Goal: Task Accomplishment & Management: Complete application form

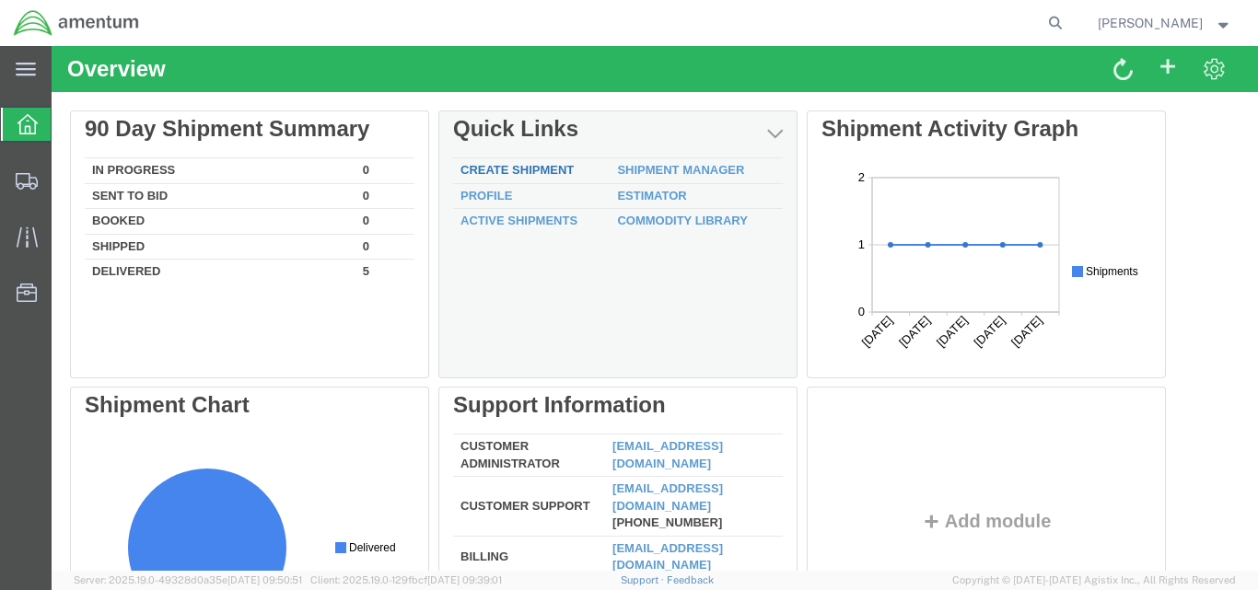
click at [553, 166] on link "Create Shipment" at bounding box center [516, 170] width 113 height 14
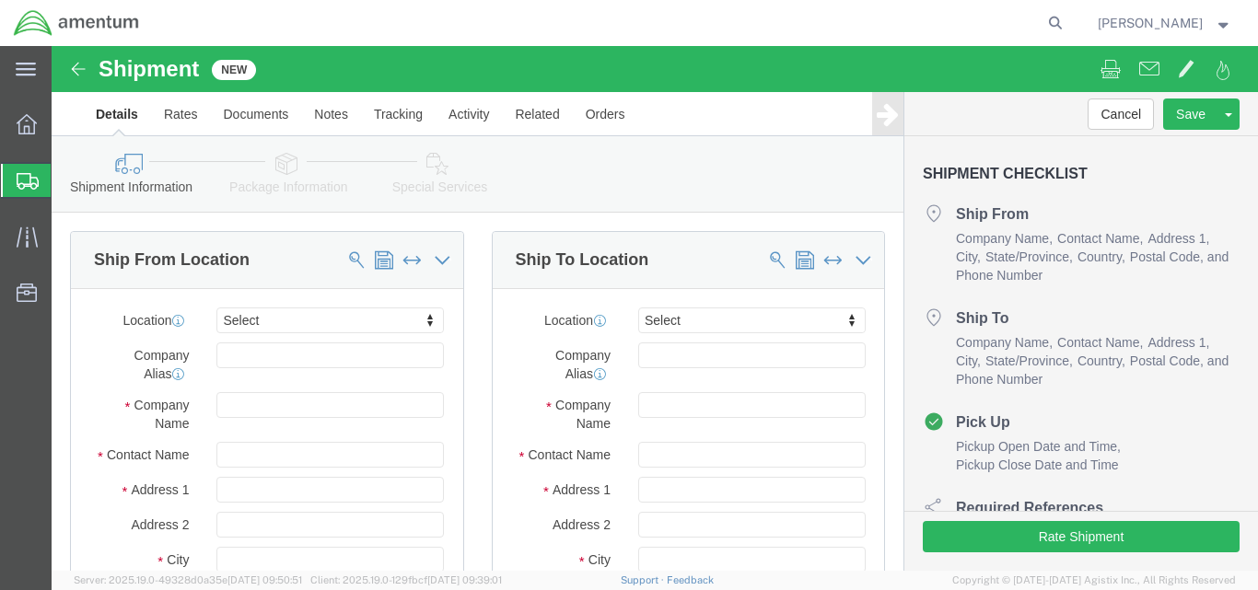
select select
click input "text"
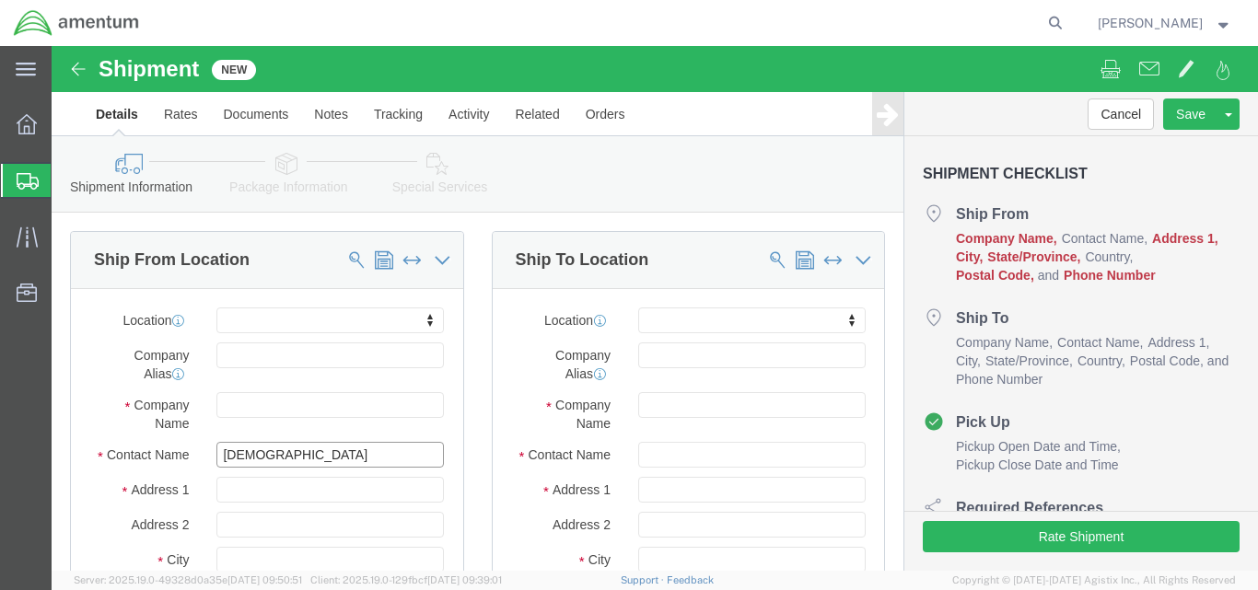
type input "[DEMOGRAPHIC_DATA]"
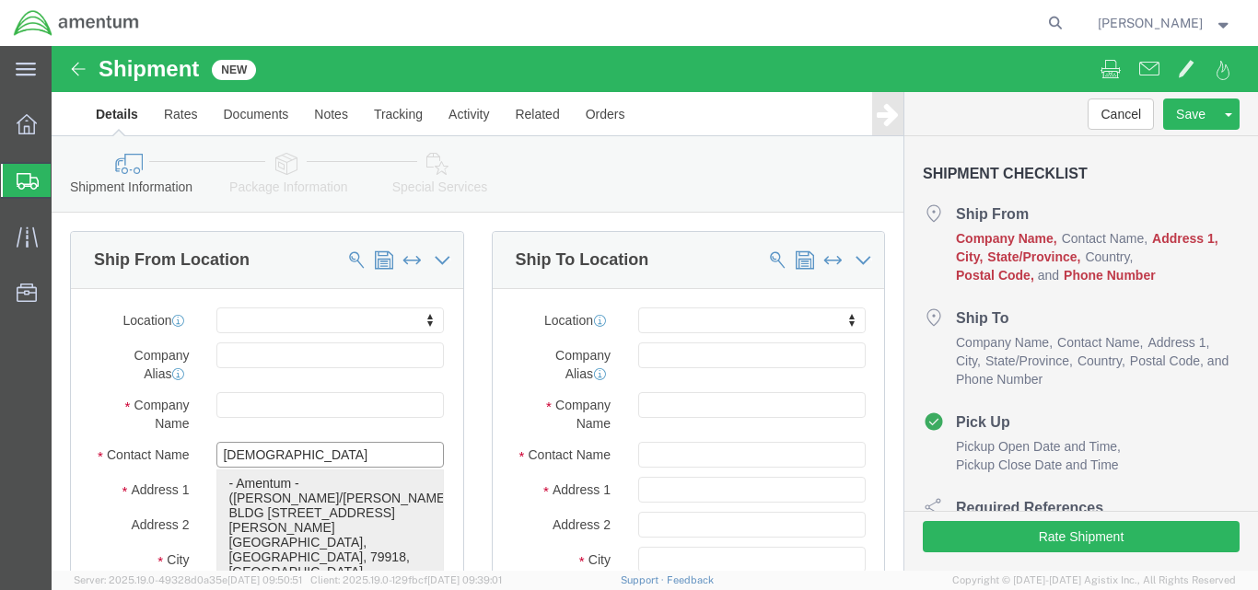
click p "- Amentum - ([PERSON_NAME]/[PERSON_NAME]) BLDG 11108 CSM [PERSON_NAME] St, Ft. …"
select select
type input "Amentum"
type input "[PERSON_NAME]/[PERSON_NAME]"
type input "BLDG [STREET_ADDRESS][PERSON_NAME]"
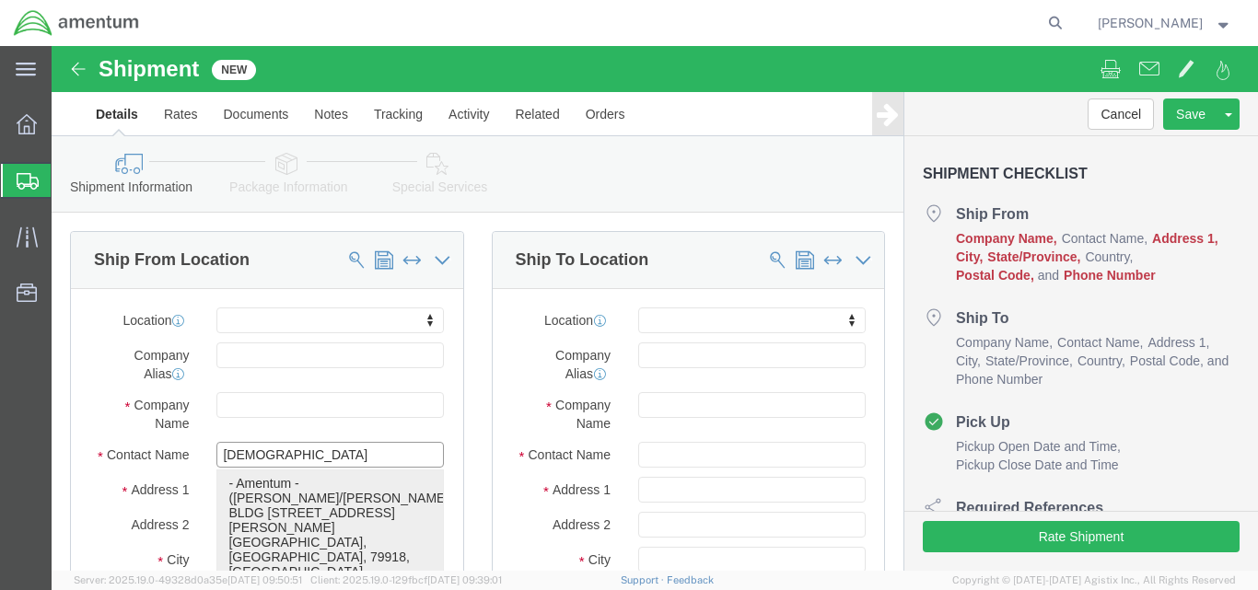
type input "Ft. Bliss"
type input "79918"
type input "[PHONE_NUMBER]"
type input "[EMAIL_ADDRESS][DOMAIN_NAME]"
checkbox input "true"
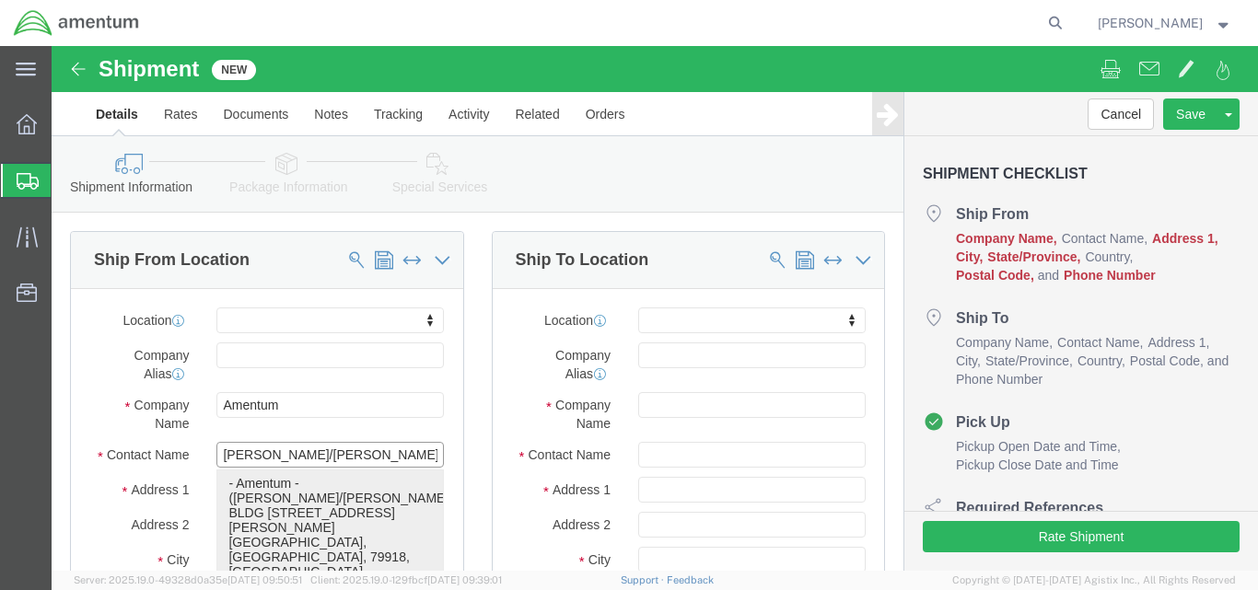
select select "[GEOGRAPHIC_DATA]"
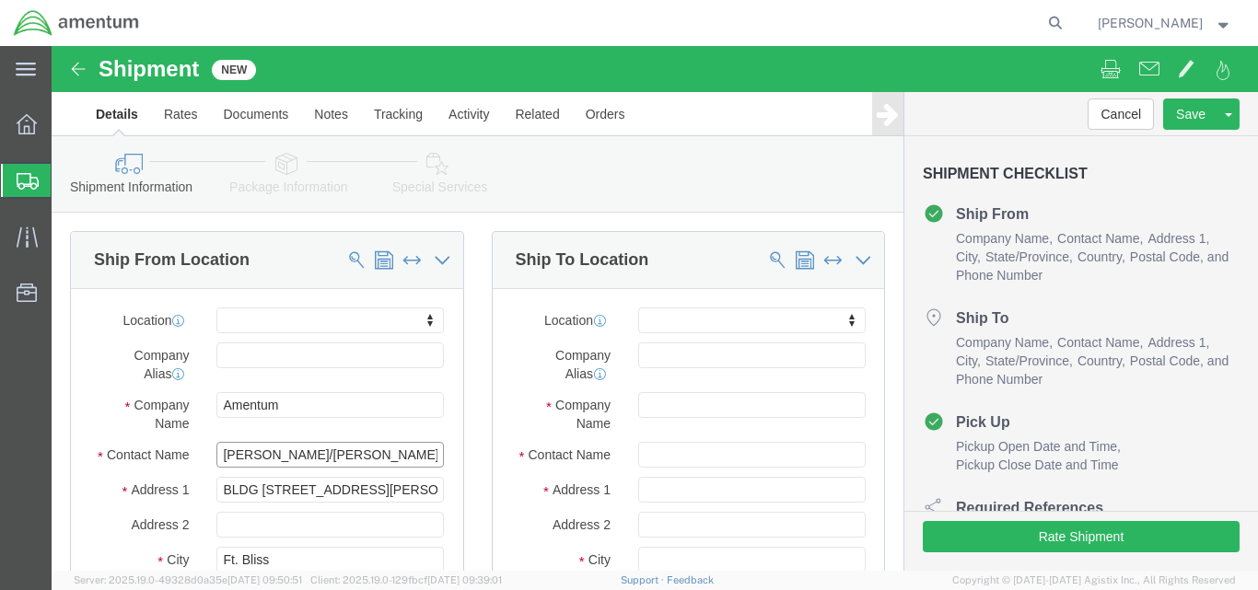
type input "[PERSON_NAME]/[PERSON_NAME]"
click input "text"
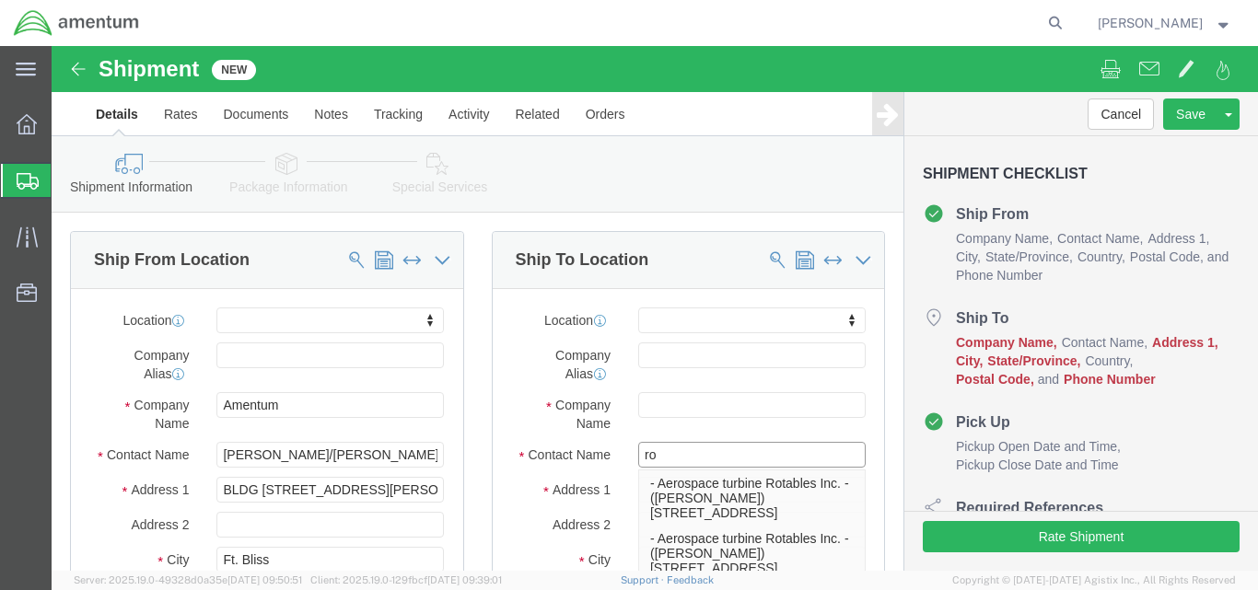
type input "r"
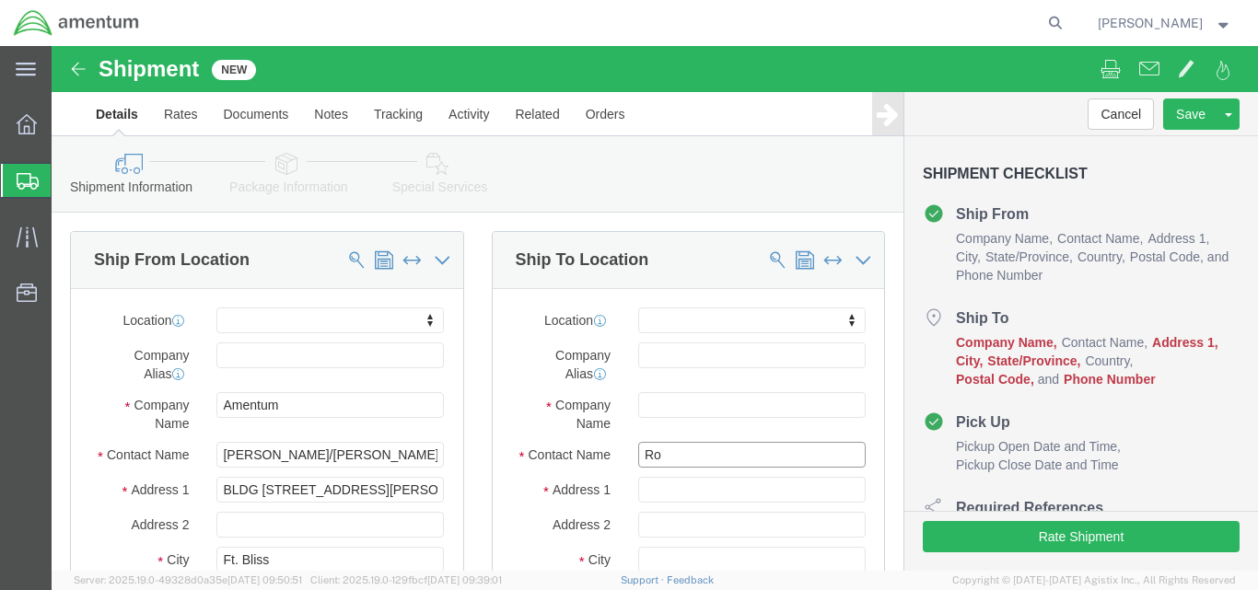
type input "R"
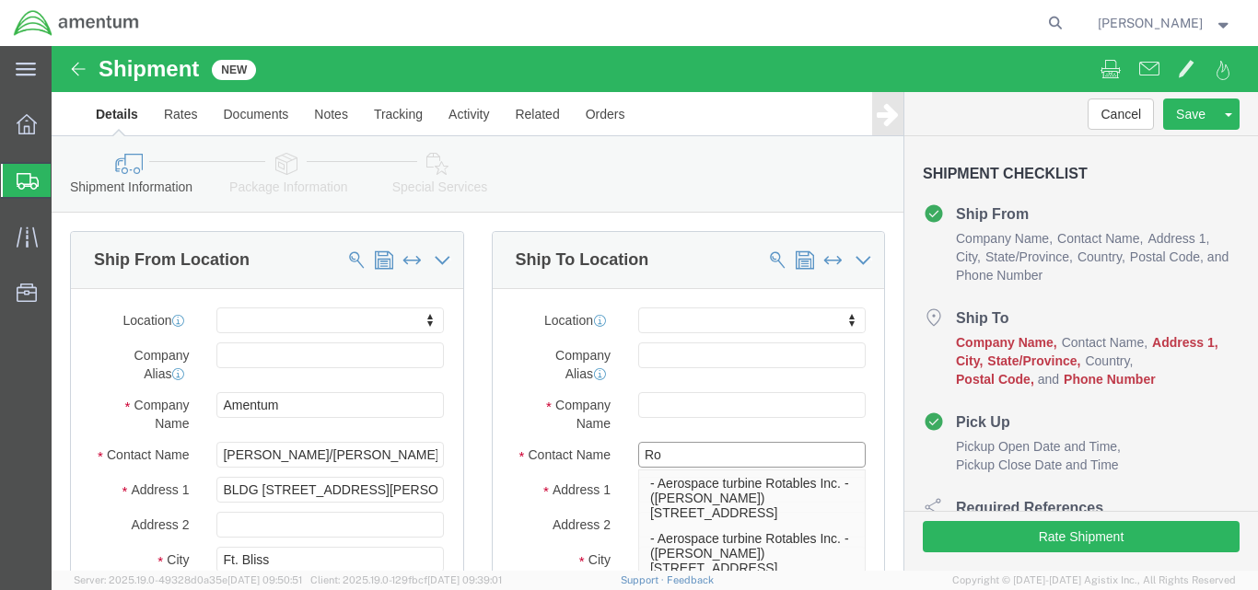
type input "R"
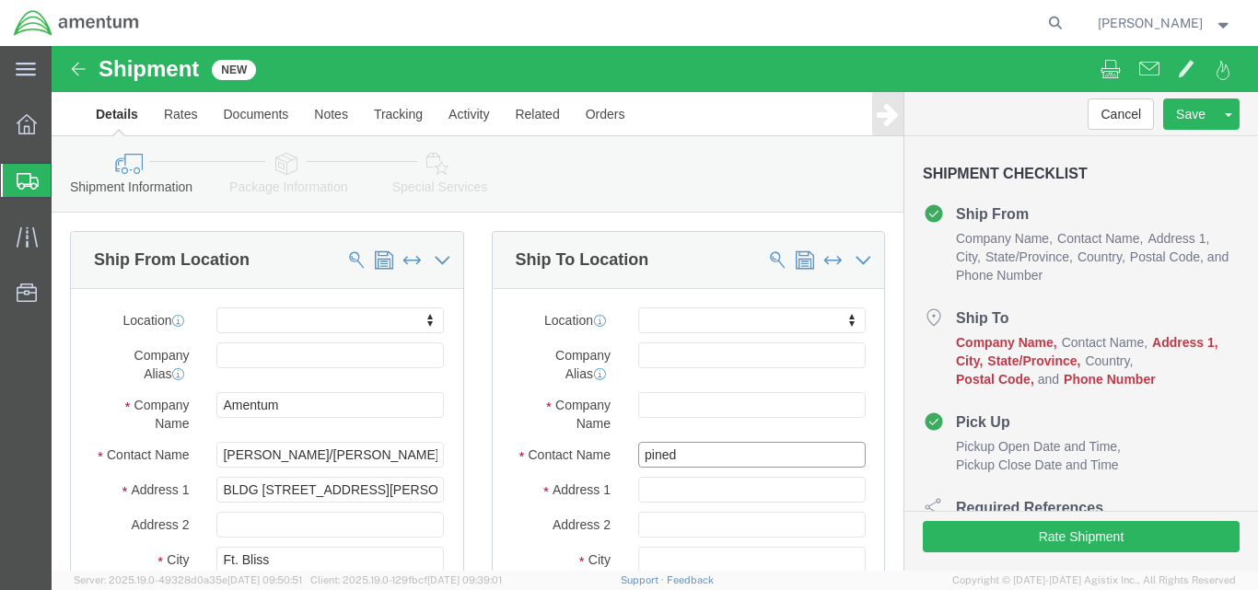
type input "[PERSON_NAME]"
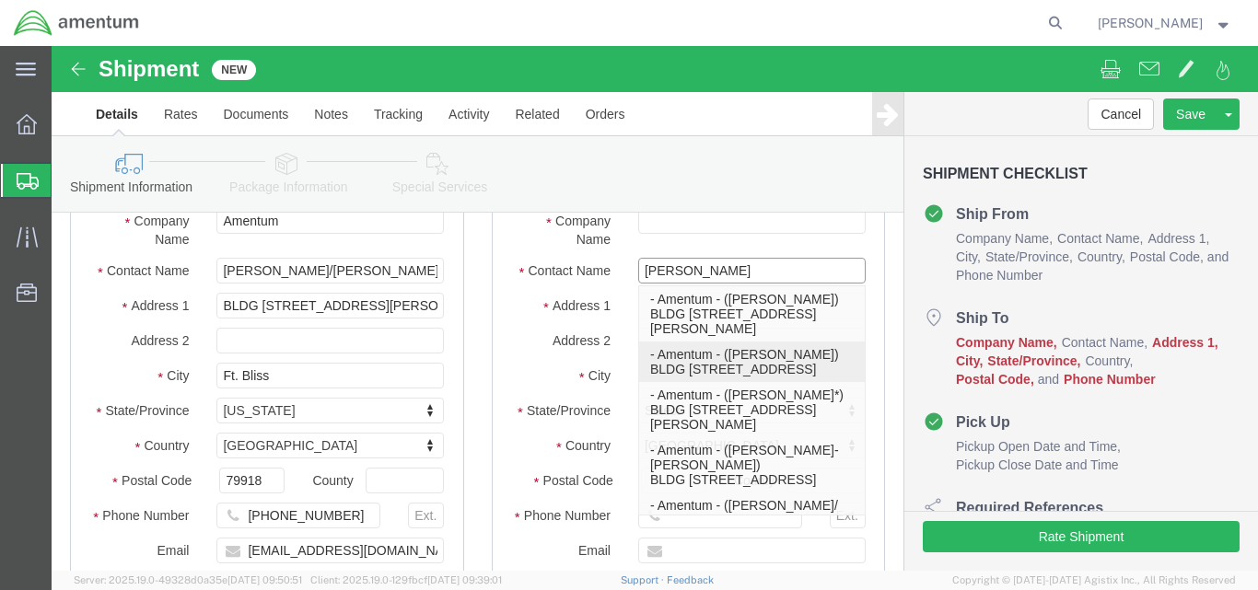
click p "- Amentum - ([PERSON_NAME]) BLDG [STREET_ADDRESS]"
select select
type input "Amentum"
type input "[PERSON_NAME]"
type input "BLDG [STREET_ADDRESS]"
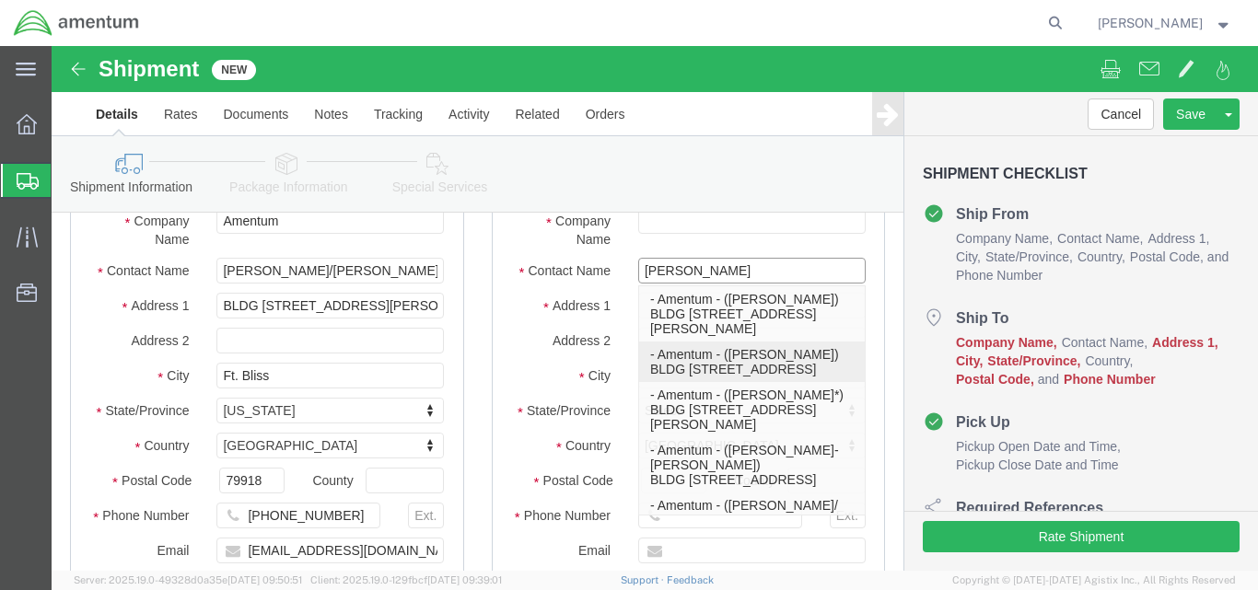
type input "HAHP"
type input "Fort Hood"
type input "76544"
type input "[PHONE_NUMBER]"
type input "[PERSON_NAME][EMAIL_ADDRESS][PERSON_NAME][DOMAIN_NAME]"
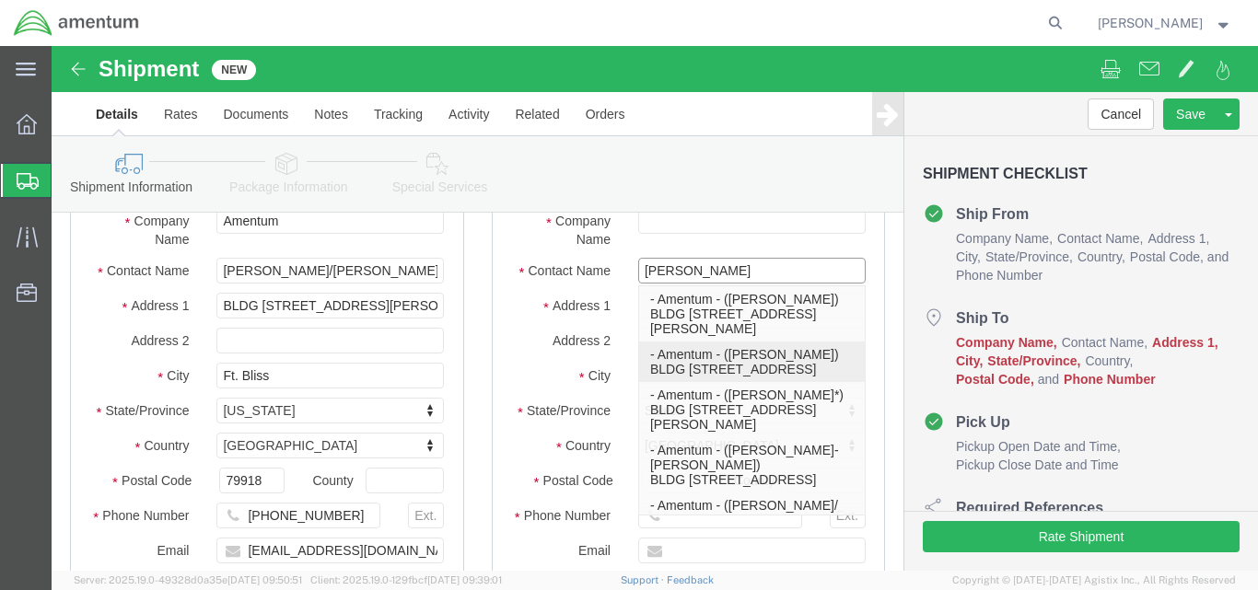
checkbox input "true"
select select "[GEOGRAPHIC_DATA]"
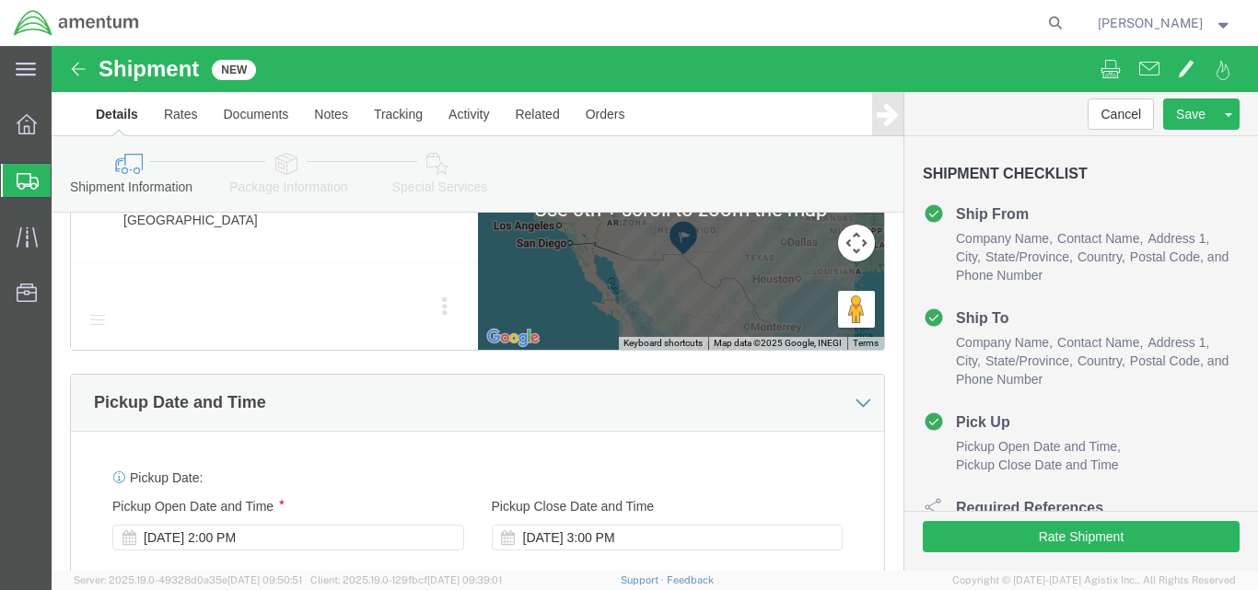
scroll to position [1105, 0]
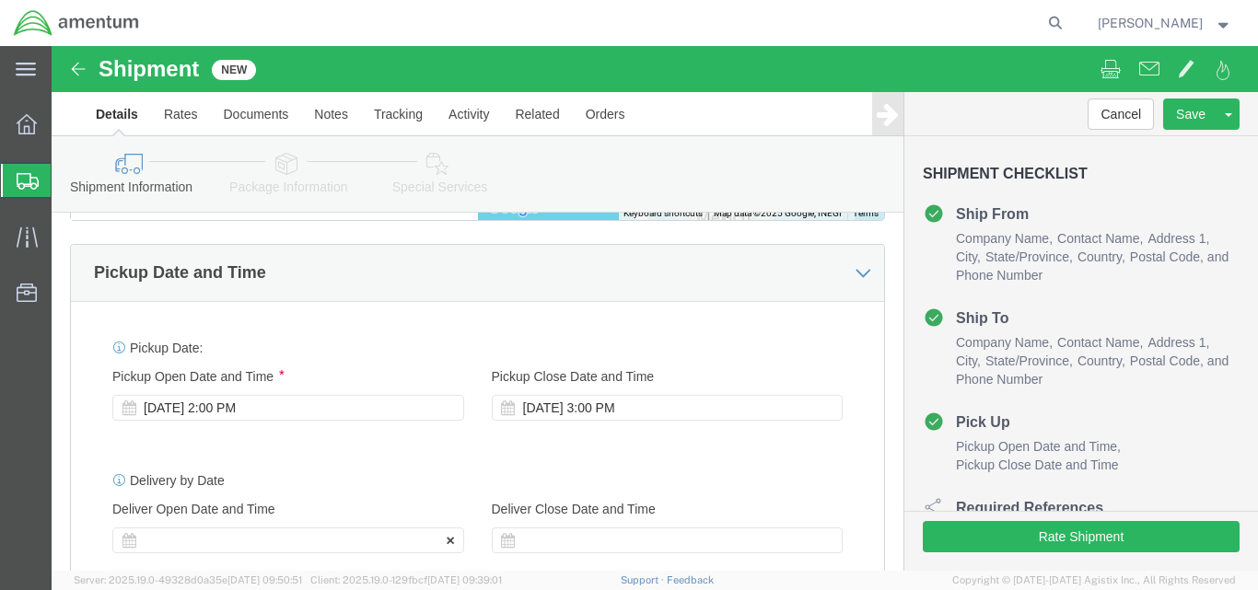
type input "[PERSON_NAME]/Attn: [PERSON_NAME]"
click div "Delivery by Date Delivery Start Date Delivery Start Time Deliver Open Date and …"
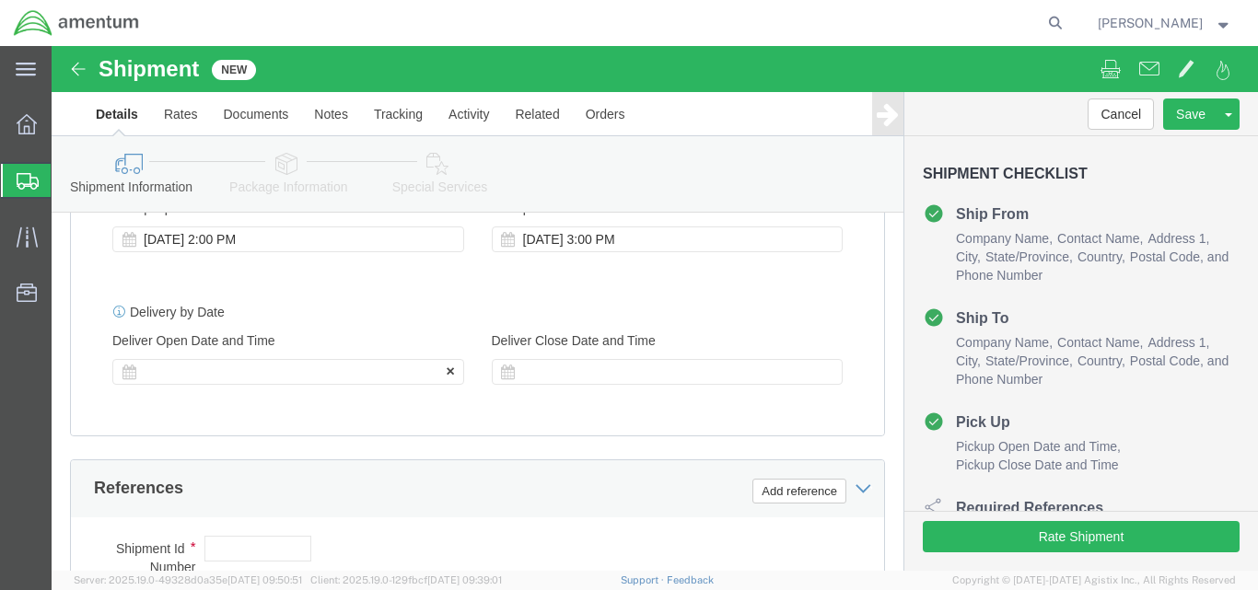
click div
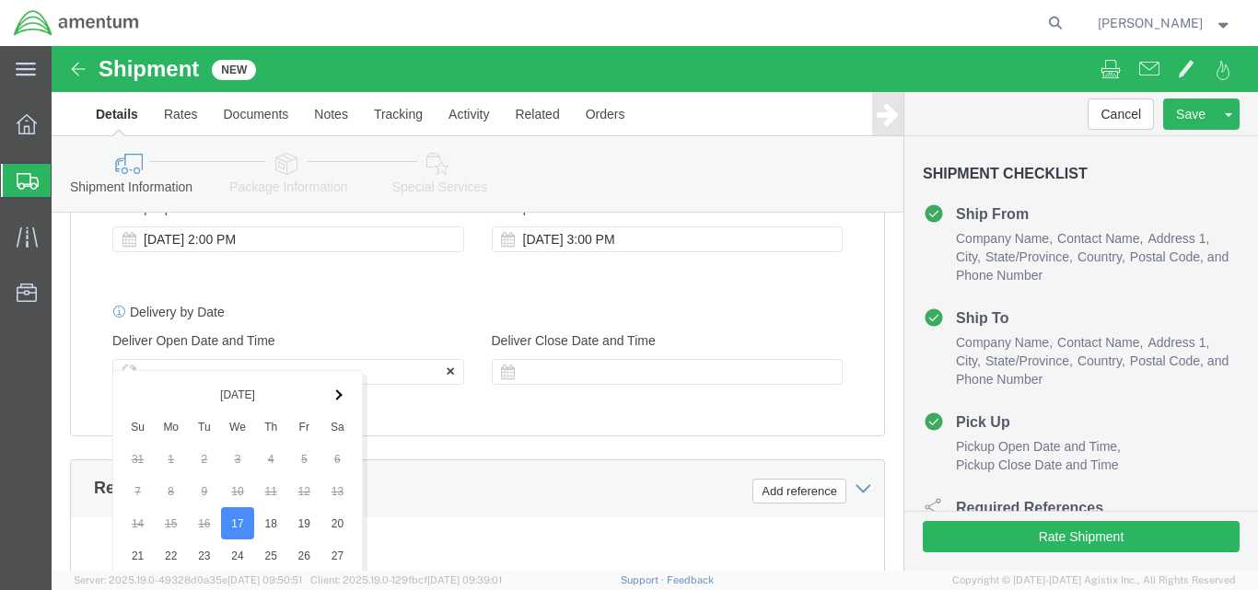
scroll to position [1670, 0]
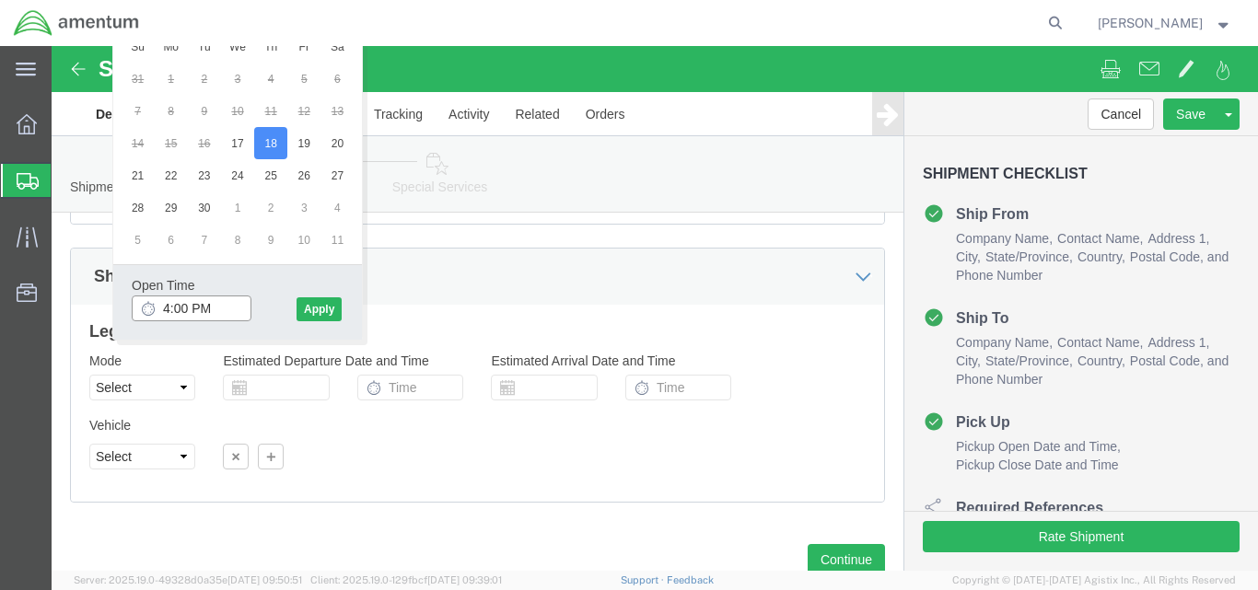
click input "4:00 PM"
type input "7:00 AM"
click button "Apply"
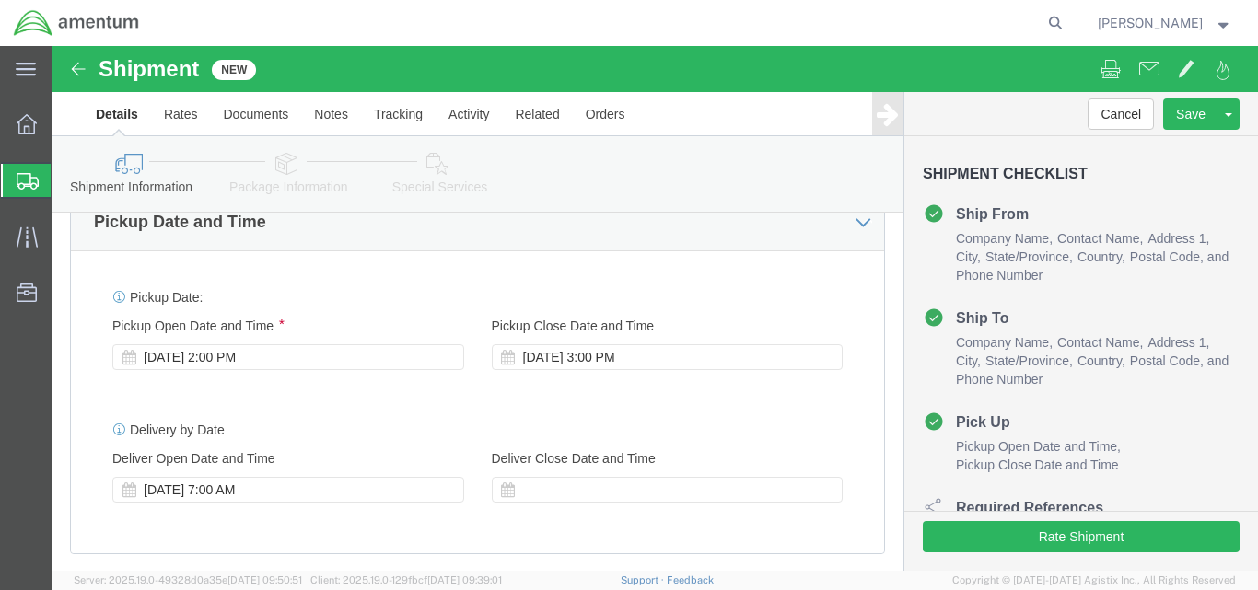
scroll to position [1209, 0]
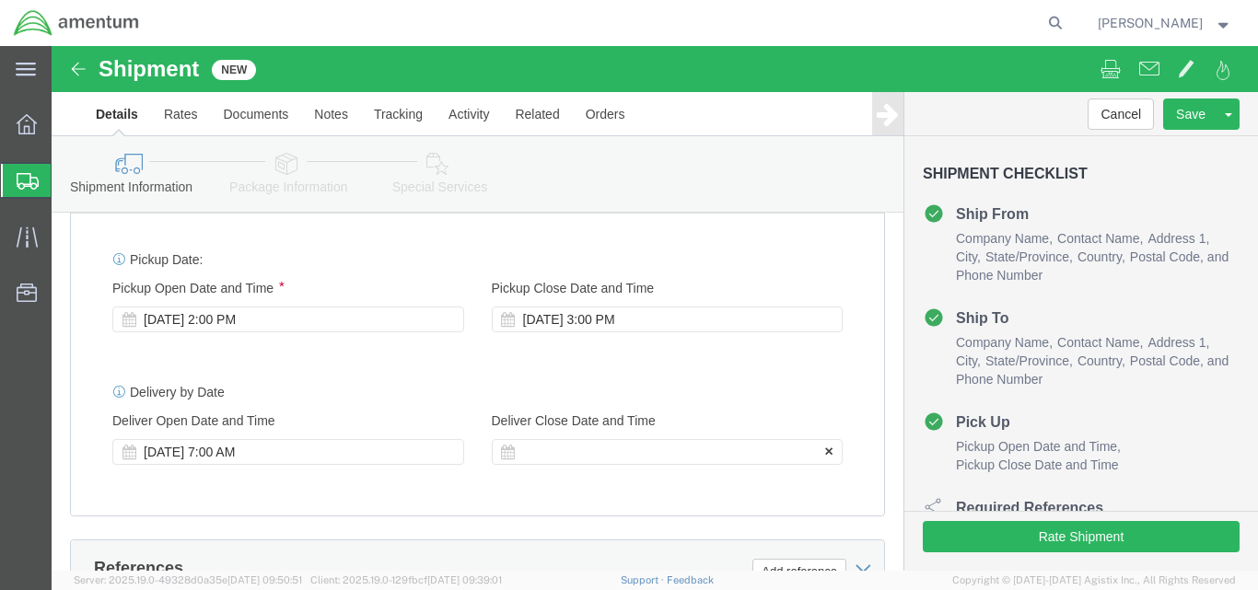
click icon
click div
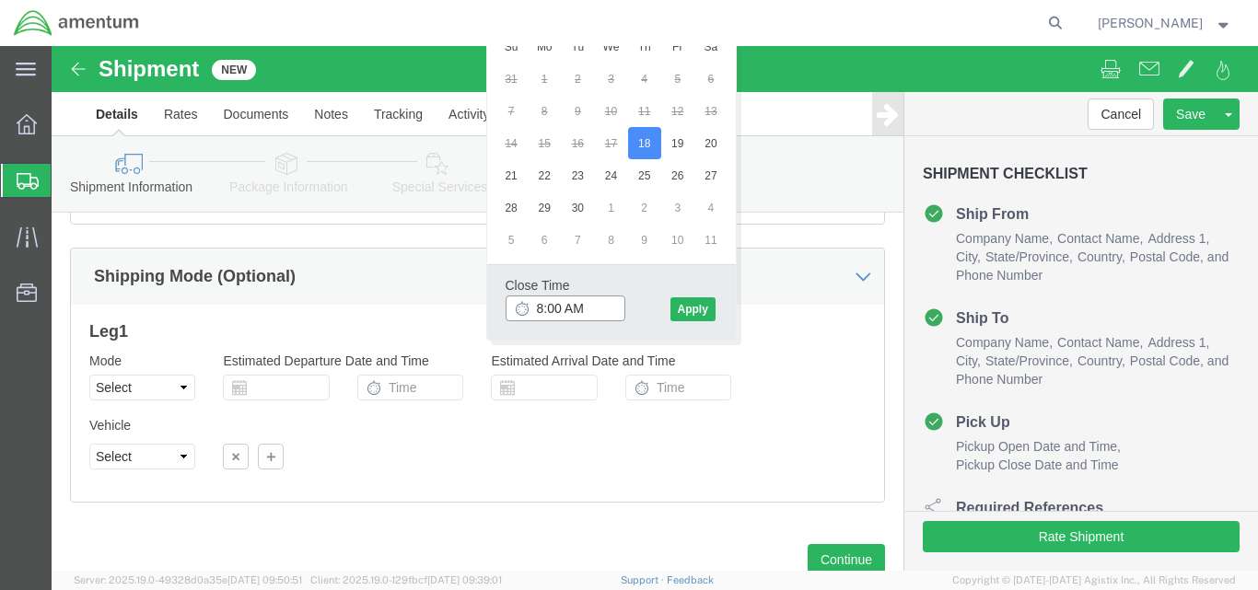
click input "8:00 AM"
type input "3:00 PM"
click button "Apply"
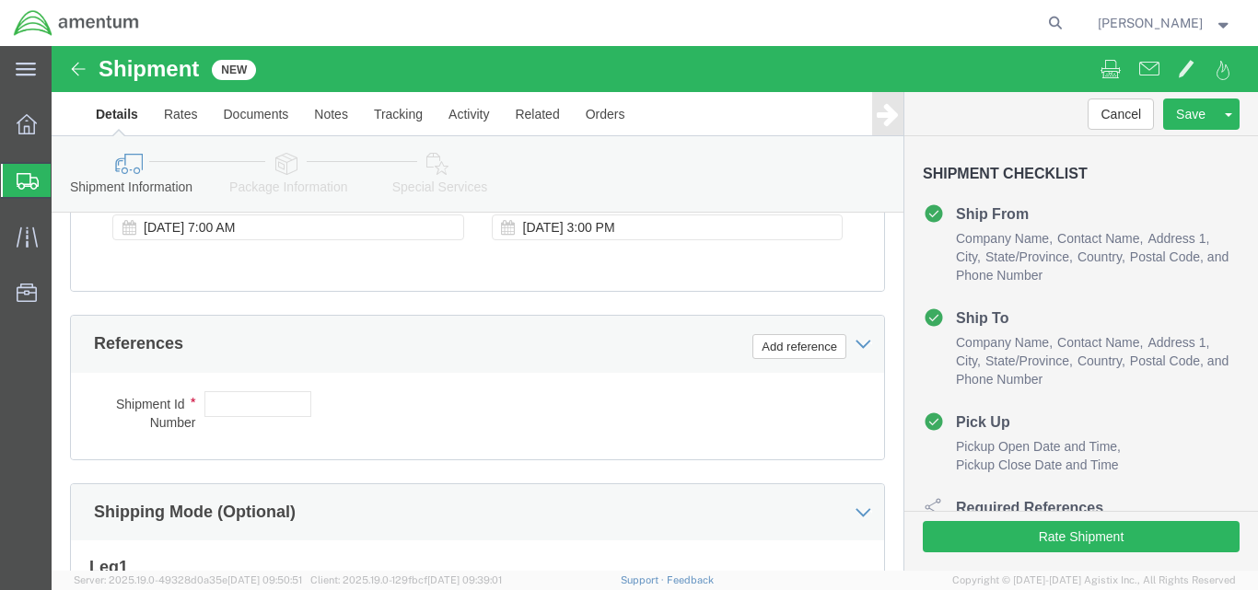
scroll to position [1393, 0]
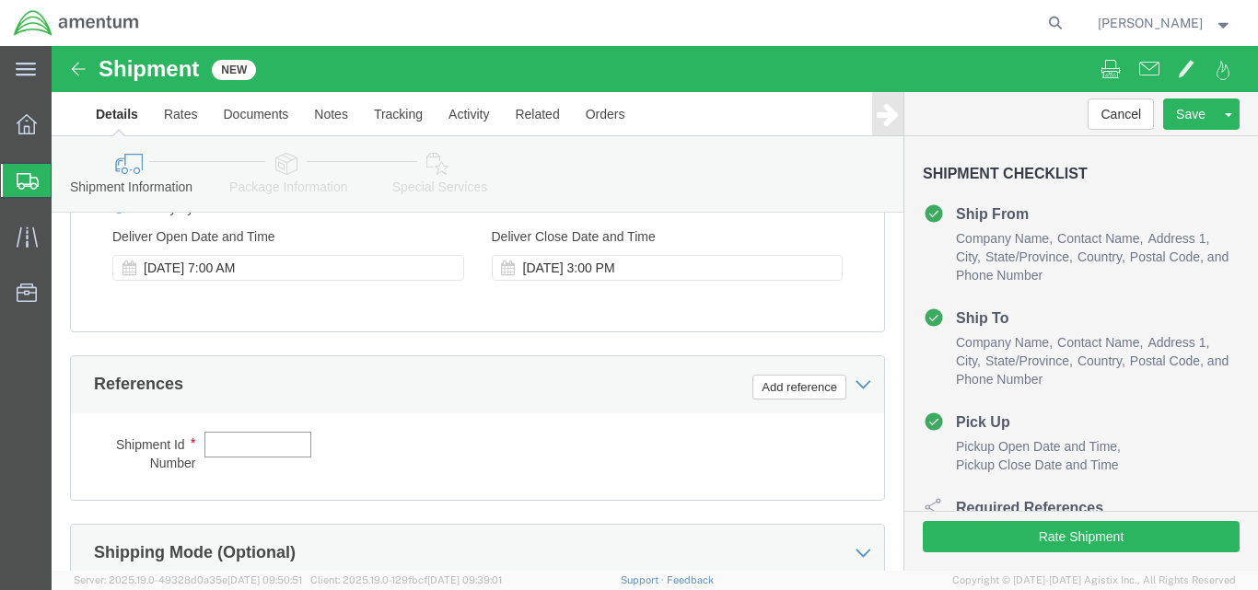
click input "text"
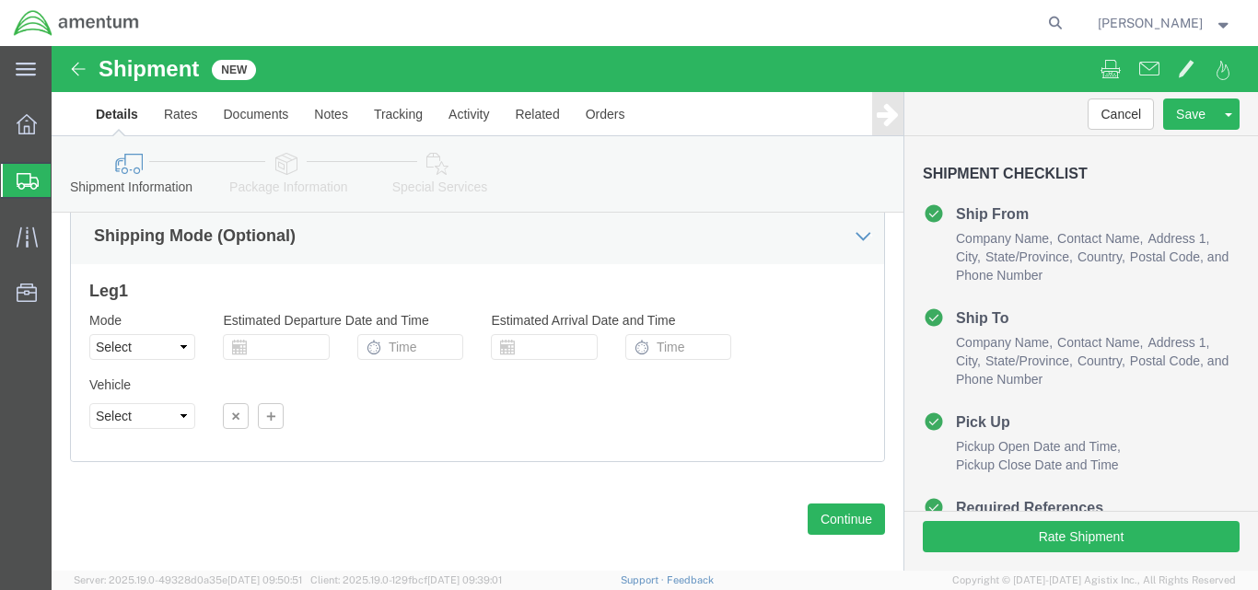
scroll to position [1712, 0]
type input "2521BB"
click button "Continue"
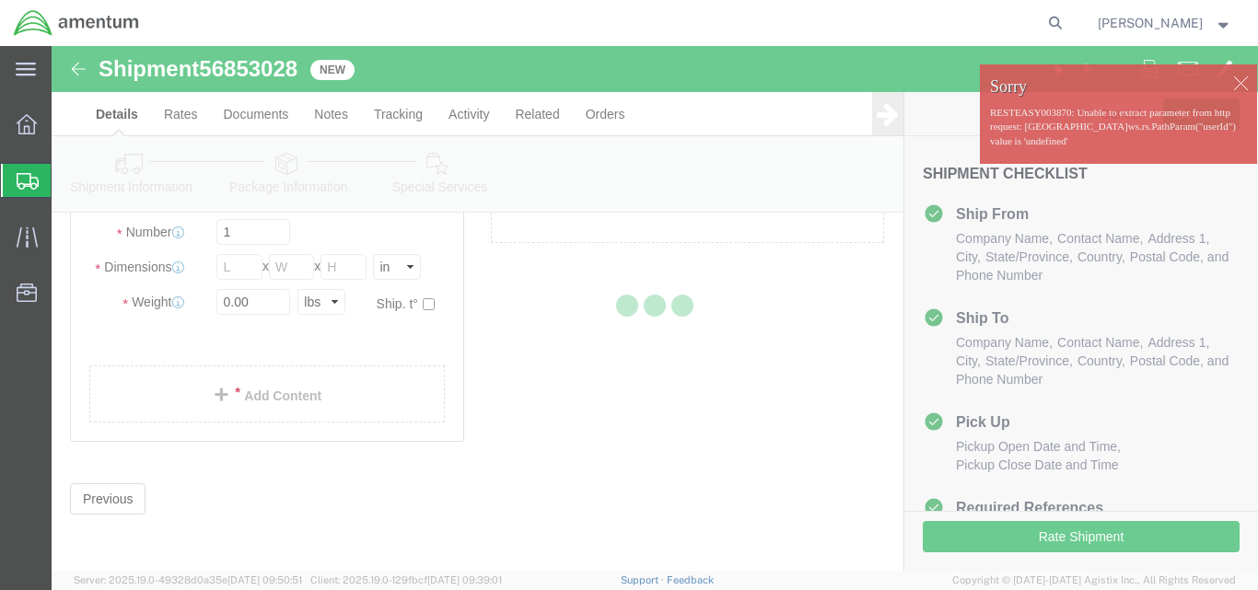
scroll to position [96, 0]
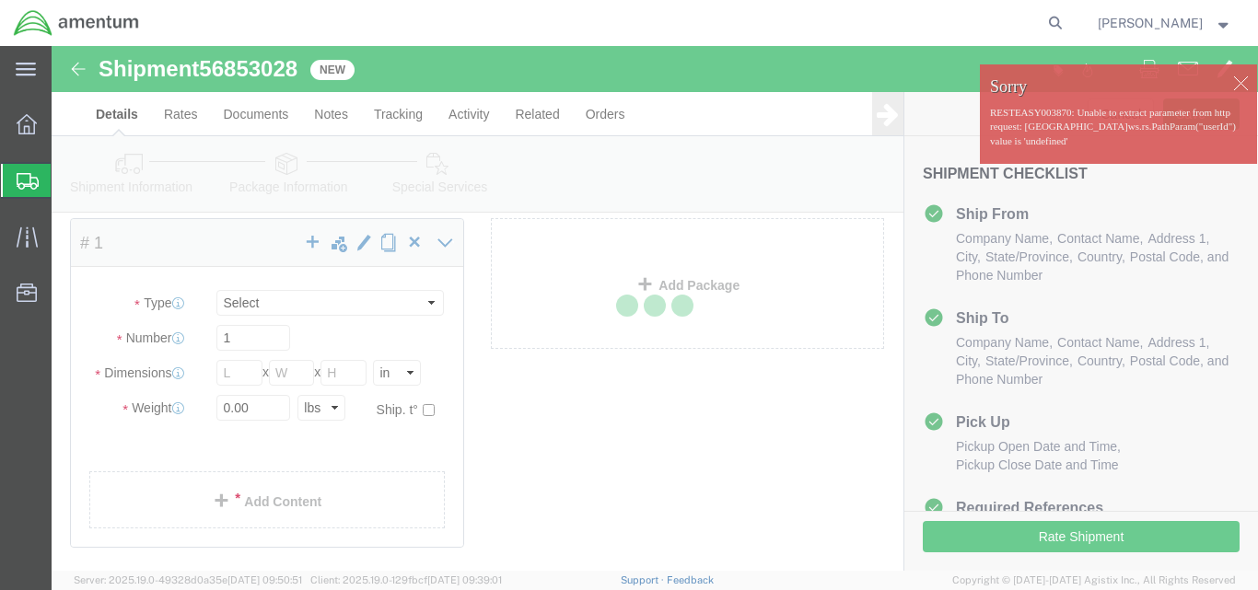
select select "CBOX"
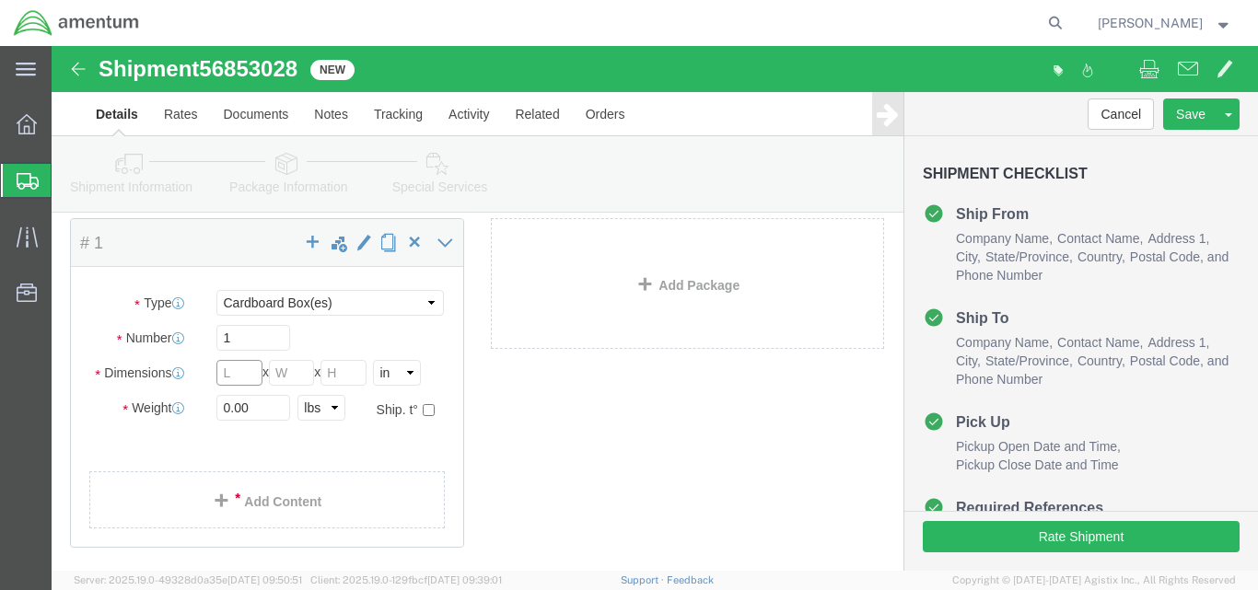
click input "text"
type input "13"
click input "text"
type input "11"
click input "text"
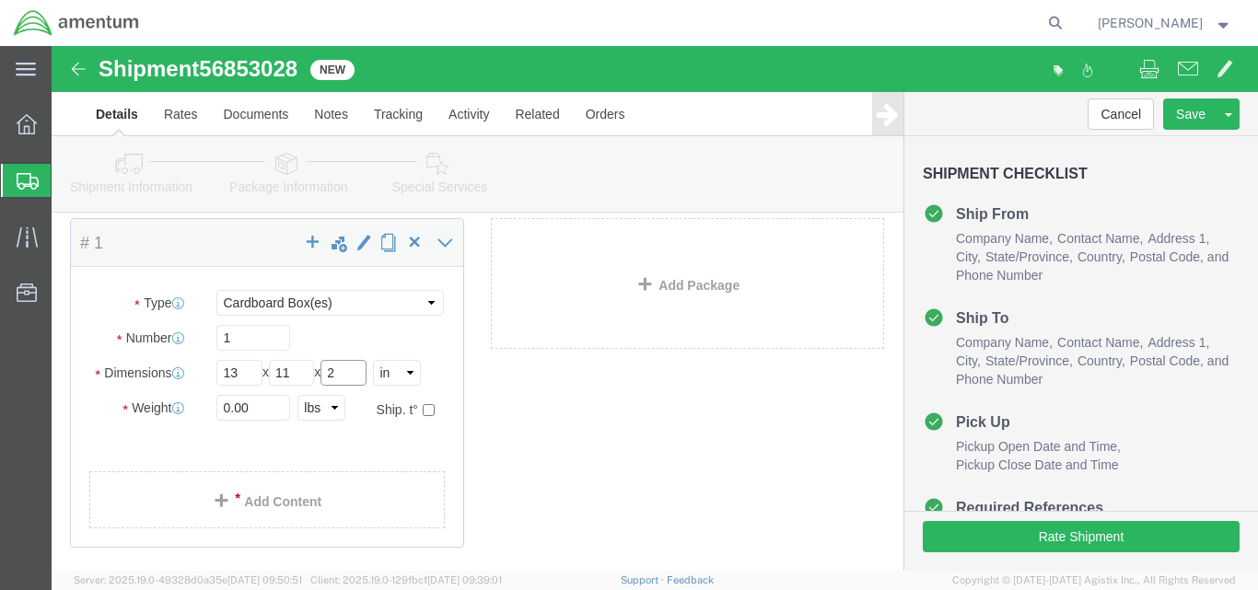
type input "2"
click input "0.00"
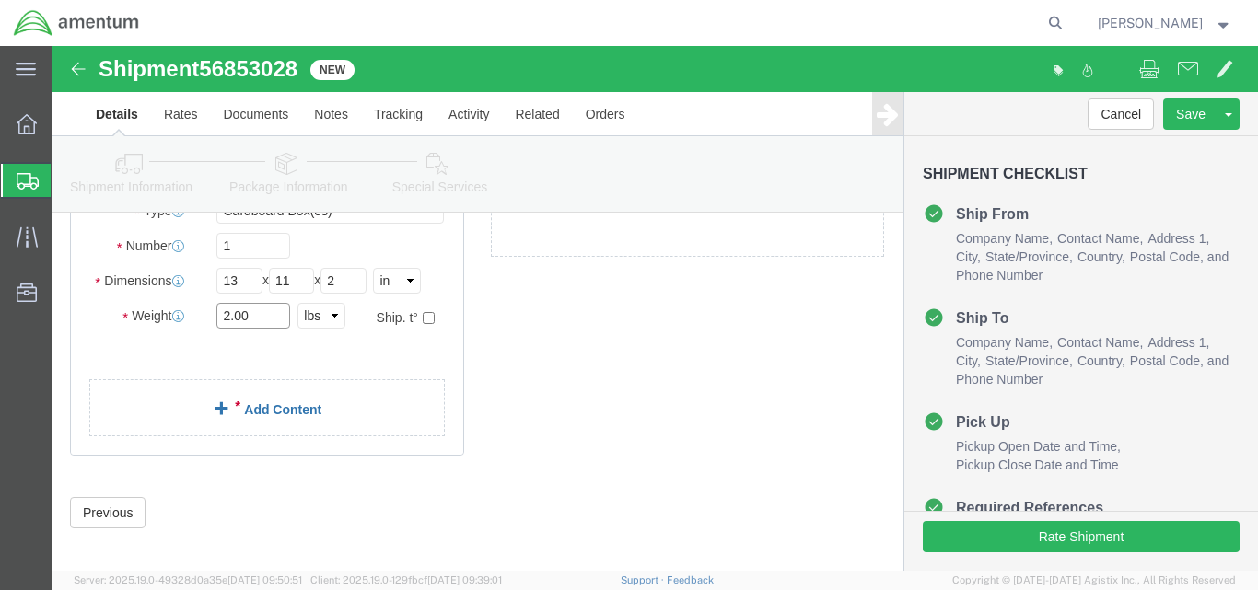
type input "2.00"
click link "Add Content"
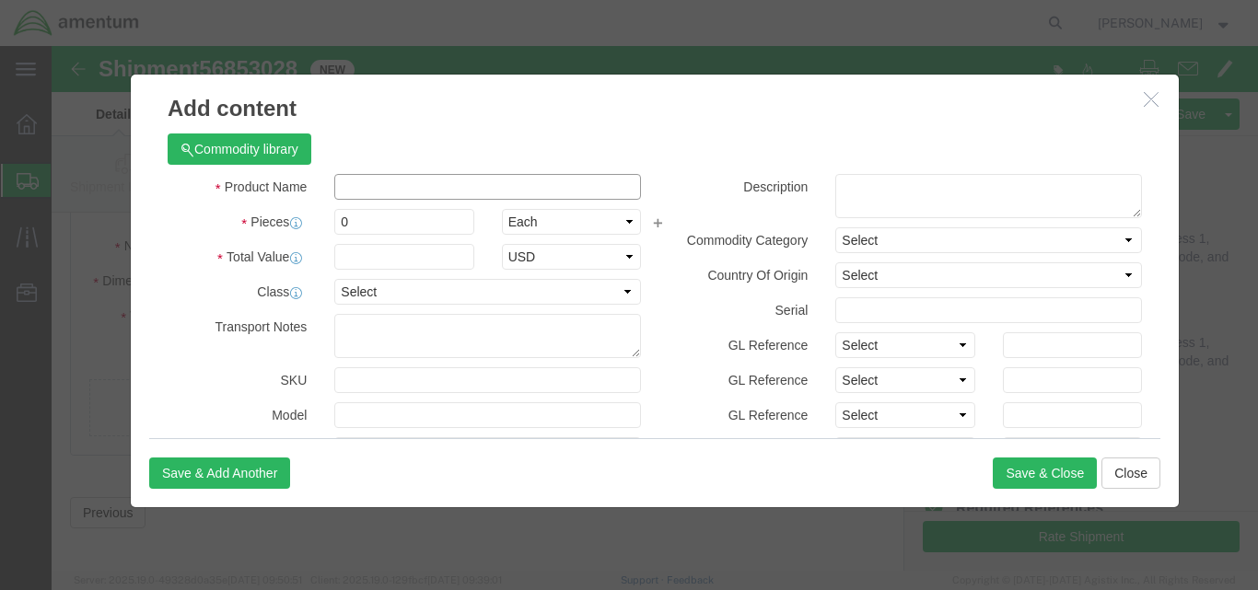
click input "text"
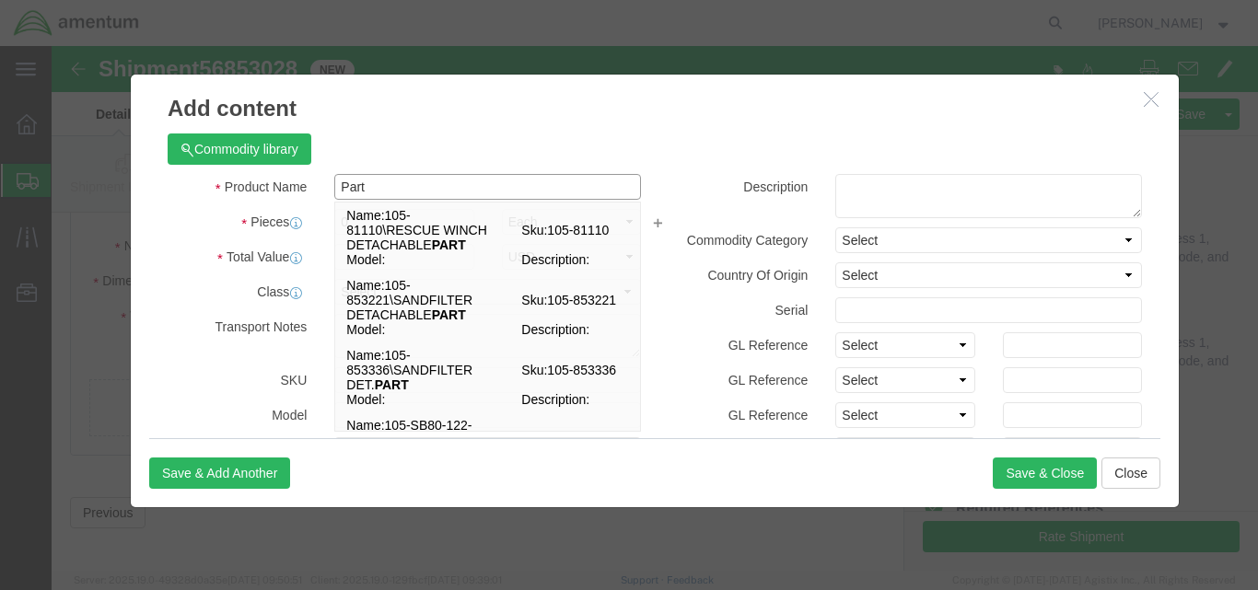
type input "Part"
click div "Commodity library"
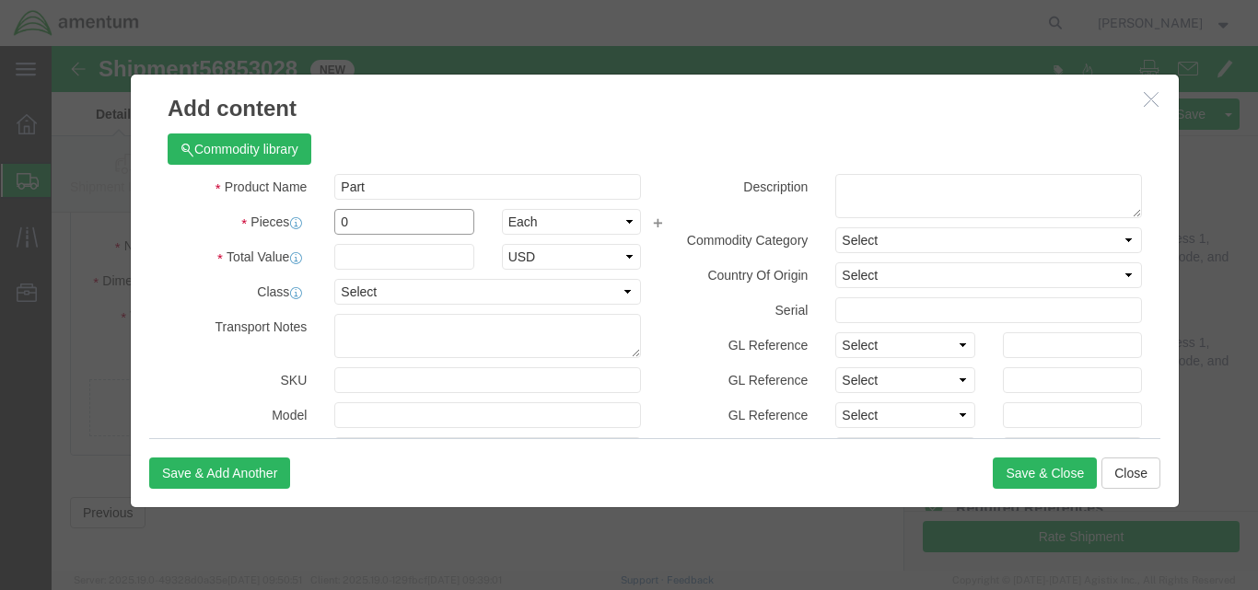
click input "0"
type input "1"
click input "text"
type input "1500.00"
click button "Save & Close"
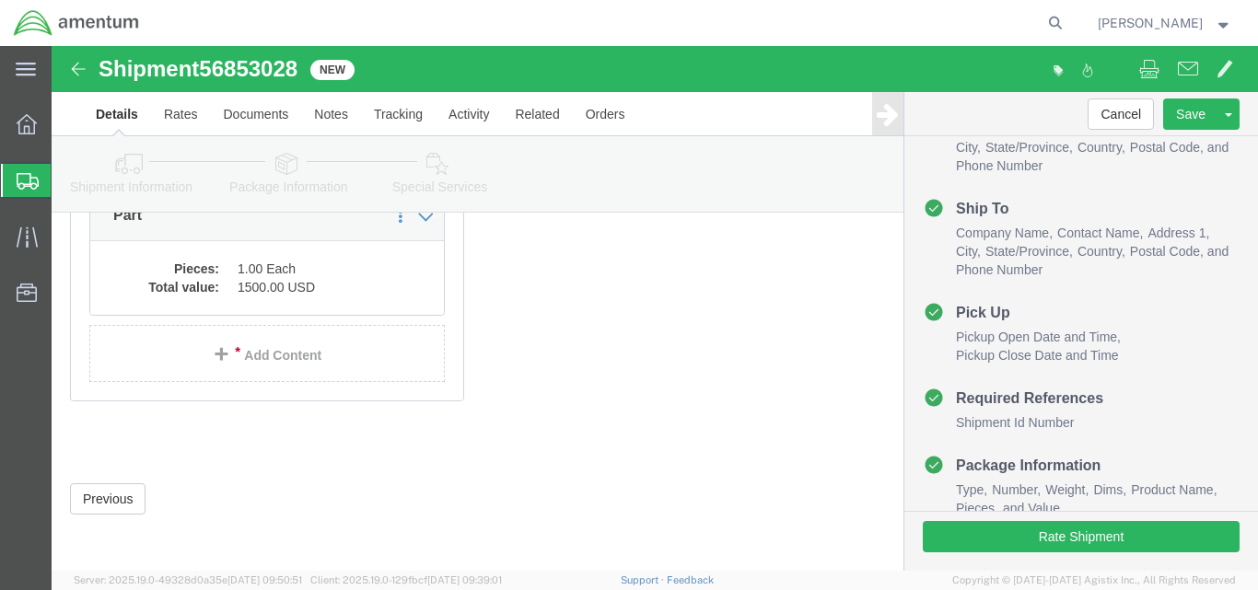
scroll to position [115, 0]
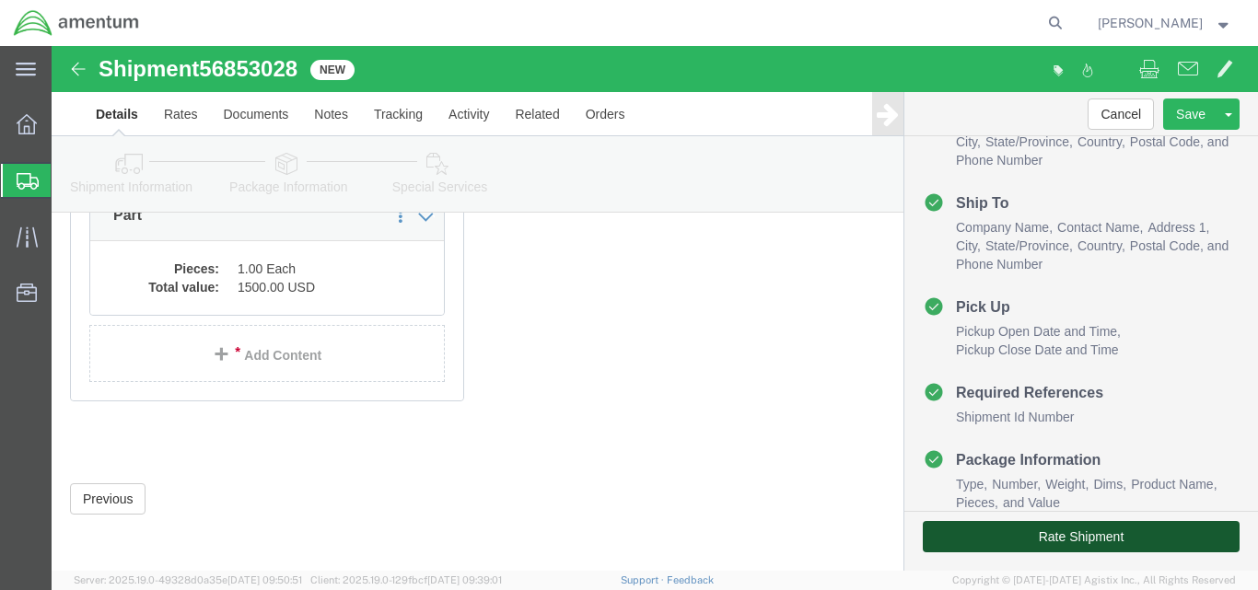
click button "Rate Shipment"
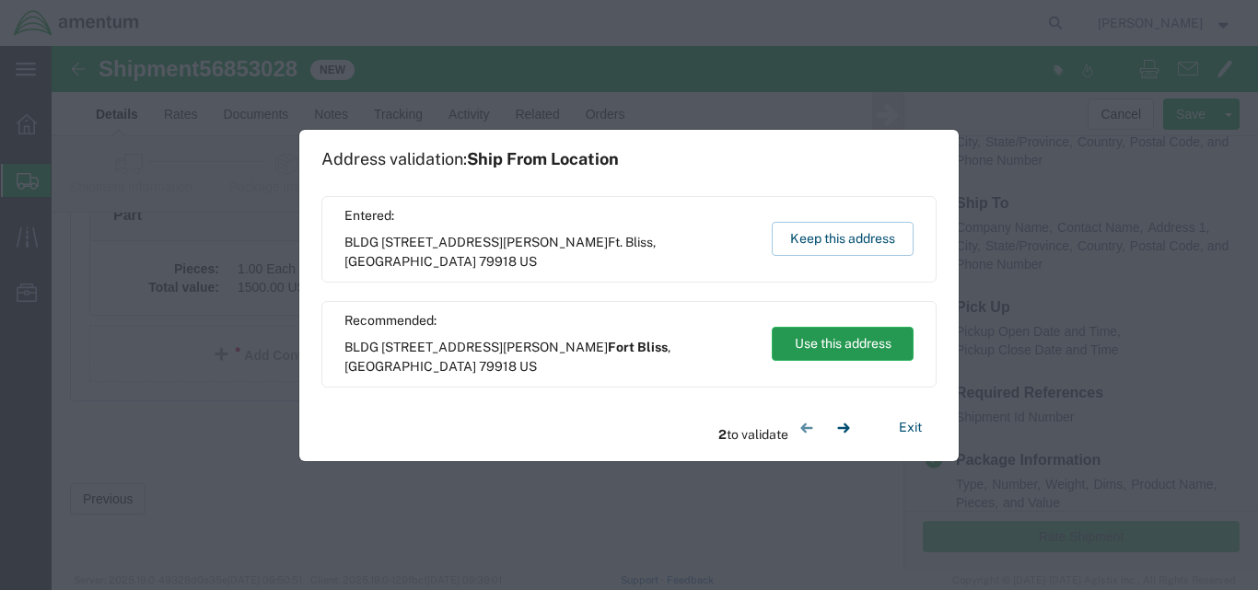
click at [851, 341] on button "Use this address" at bounding box center [843, 344] width 142 height 34
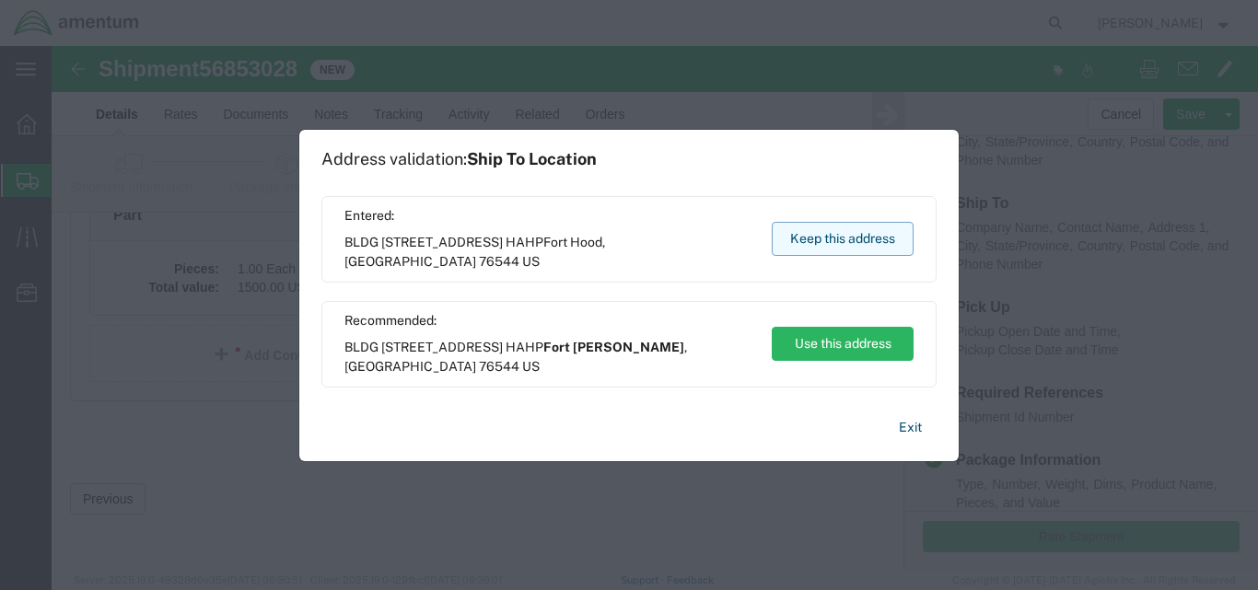
click at [837, 247] on button "Keep this address" at bounding box center [843, 239] width 142 height 34
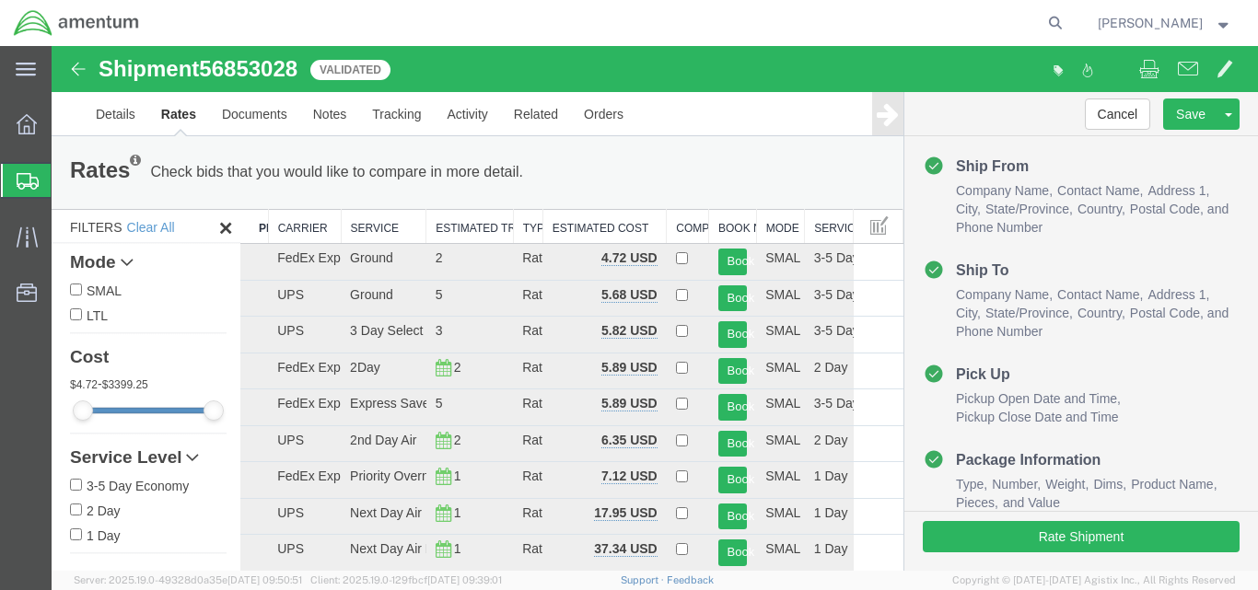
scroll to position [0, 0]
click at [105, 115] on link "Details" at bounding box center [115, 114] width 65 height 44
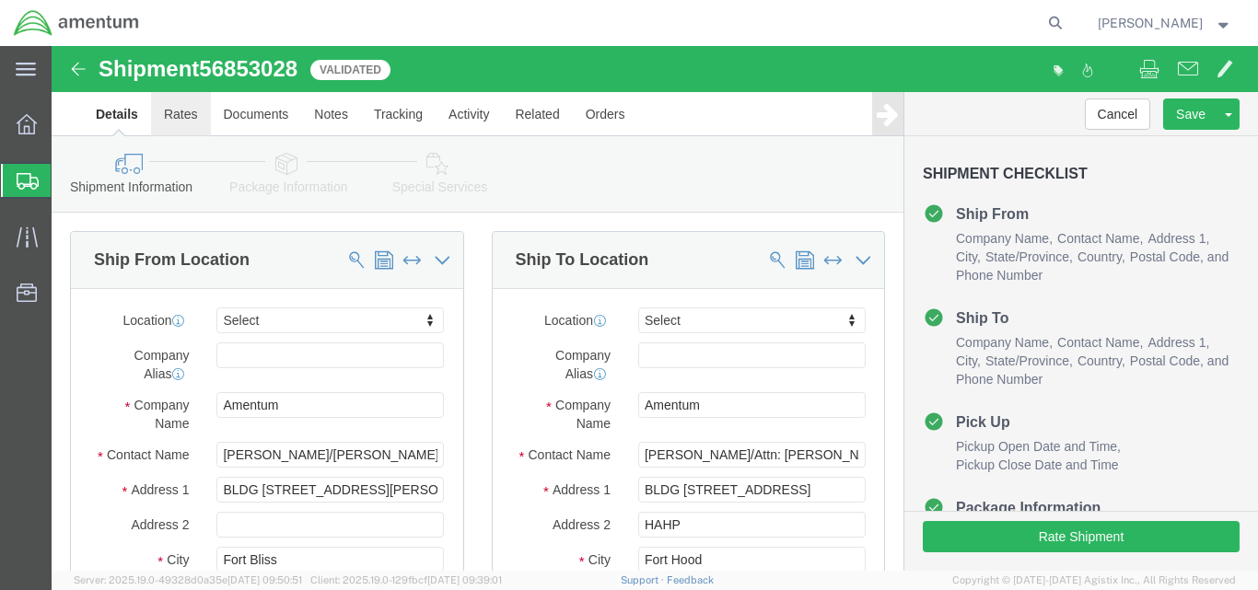
click link "Rates"
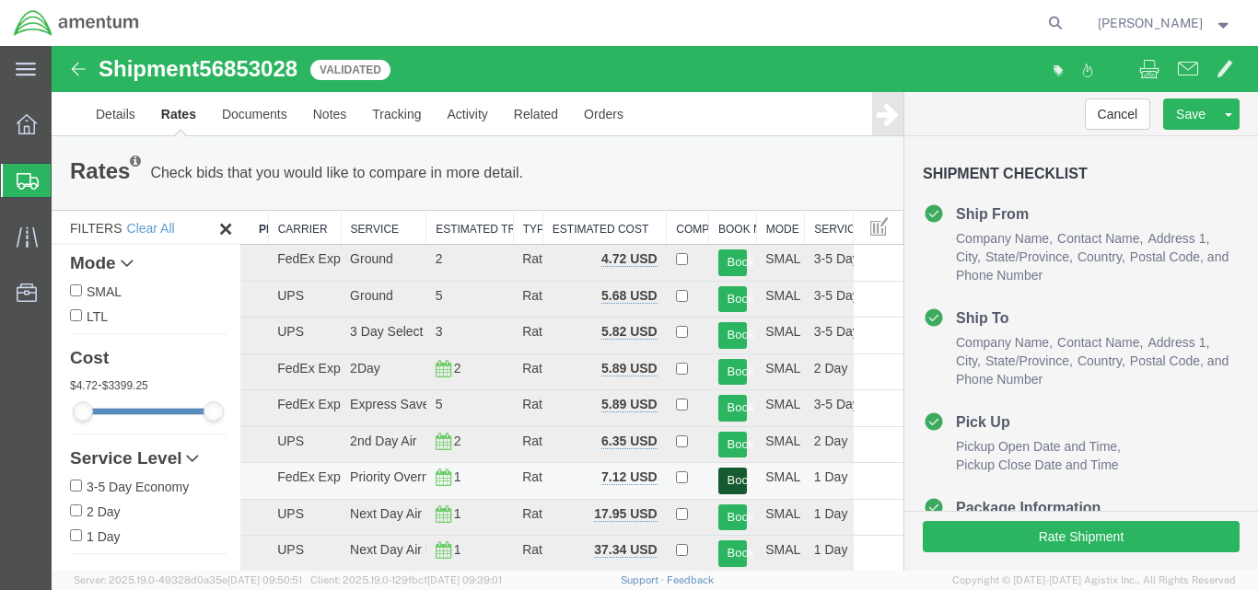
click at [718, 479] on button "Book" at bounding box center [732, 481] width 29 height 27
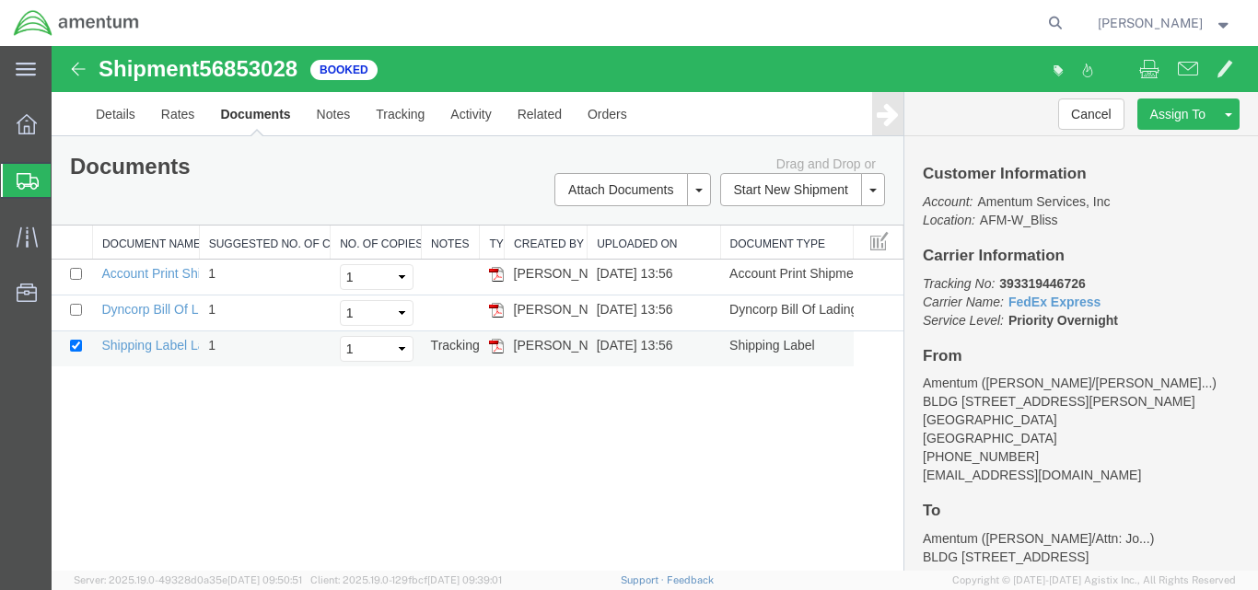
click at [499, 349] on img at bounding box center [496, 346] width 15 height 15
click at [498, 310] on img at bounding box center [496, 310] width 15 height 15
click at [1205, 22] on span "[PERSON_NAME]" at bounding box center [1165, 23] width 134 height 20
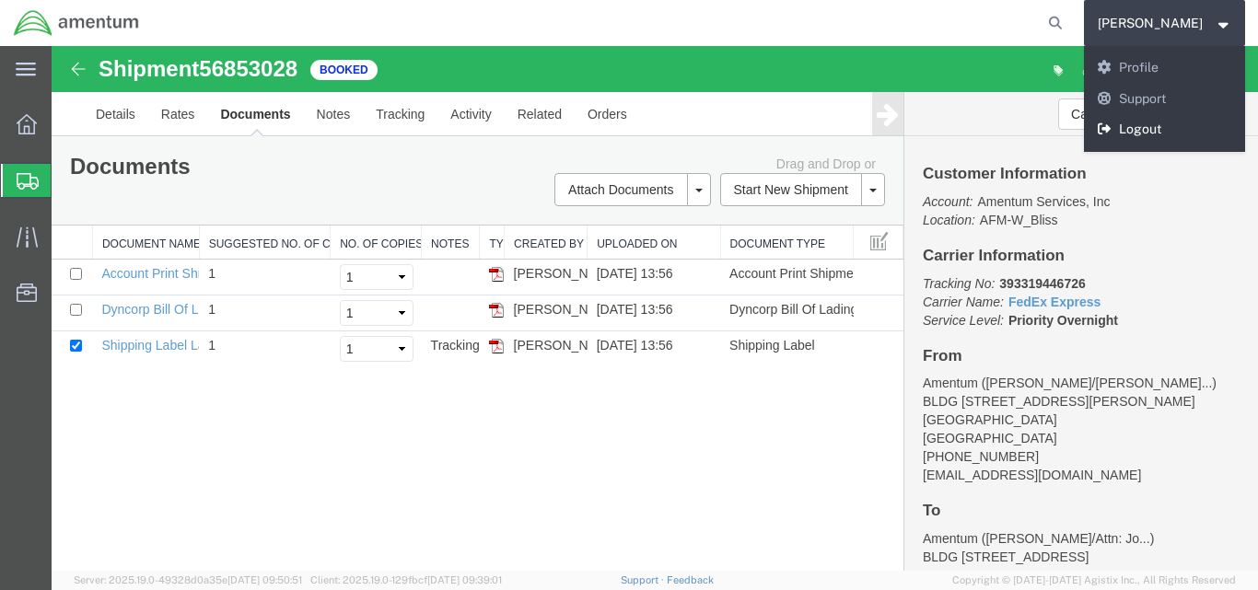
click at [1181, 129] on link "Logout" at bounding box center [1165, 129] width 162 height 31
